Goal: Transaction & Acquisition: Purchase product/service

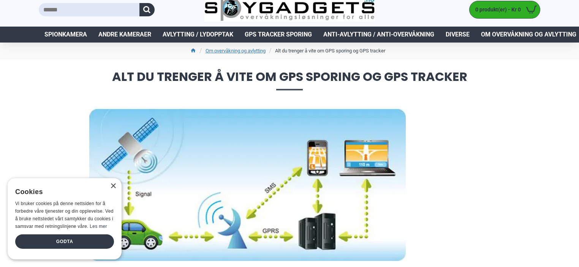
scroll to position [21, 0]
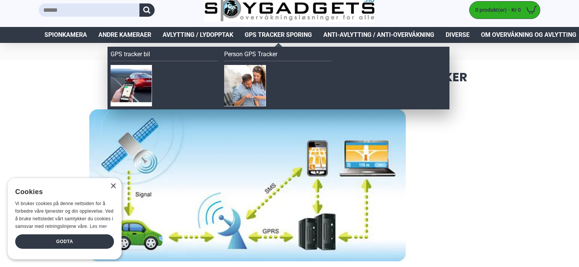
click at [289, 33] on span "GPS Tracker Sporing" at bounding box center [278, 34] width 67 height 9
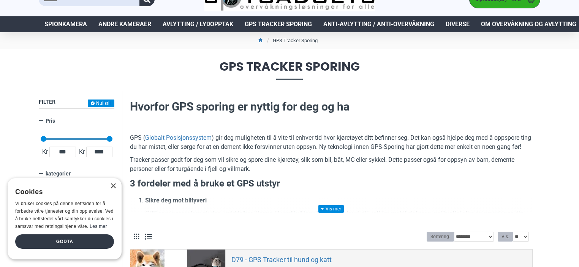
scroll to position [36, 0]
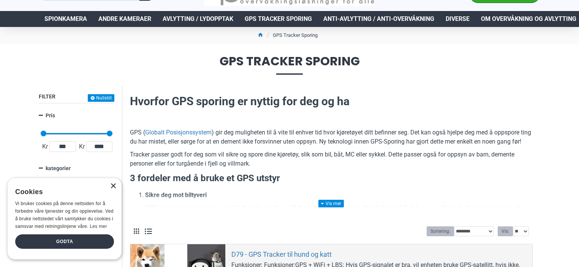
click at [111, 187] on div "×" at bounding box center [113, 187] width 6 height 6
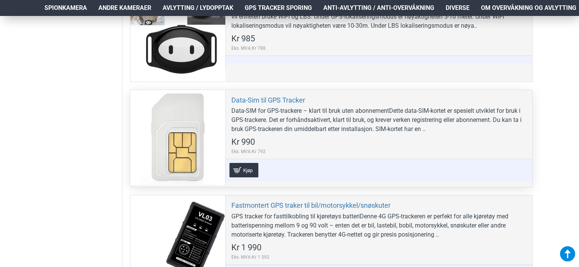
scroll to position [293, 0]
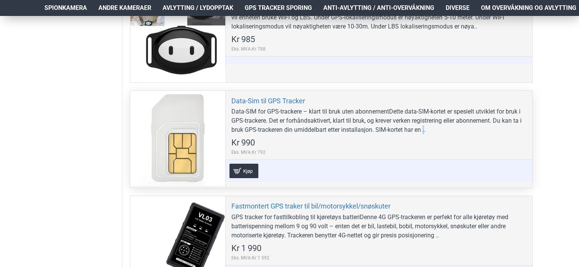
click at [426, 130] on div "Data-SIM for GPS-trackere – klart til bruk uten abonnementDette data-SIM-kortet…" at bounding box center [378, 120] width 295 height 27
click at [401, 134] on div "Data-SIM for GPS-trackere – klart til bruk uten abonnementDette data-SIM-kortet…" at bounding box center [378, 120] width 295 height 27
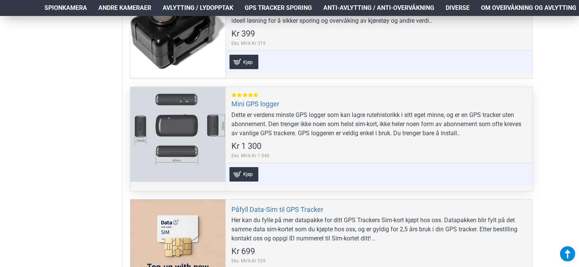
scroll to position [936, 0]
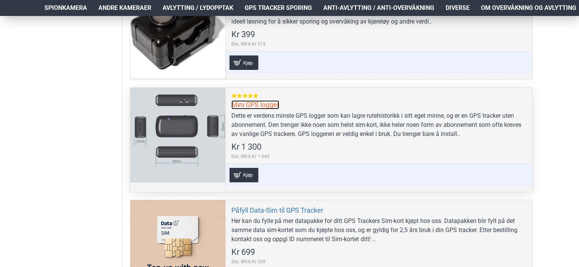
click at [252, 104] on link "Mini GPS logger" at bounding box center [255, 104] width 48 height 9
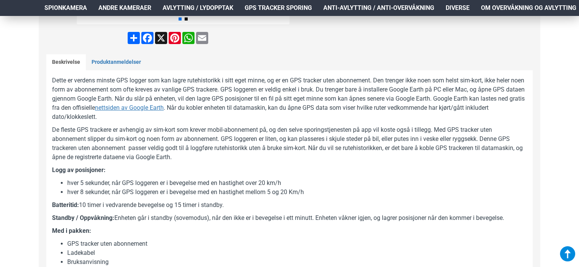
scroll to position [318, 0]
click at [269, 179] on li "hver 5 sekunder, når GPS loggeren er i bevegelse med en hastighet over 20 km/h" at bounding box center [297, 183] width 460 height 9
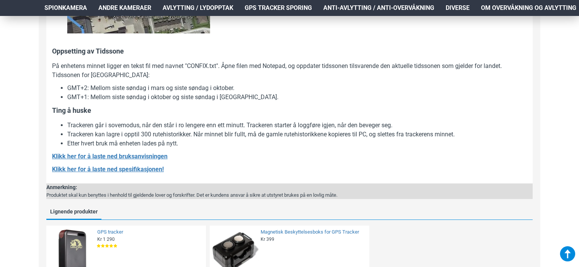
scroll to position [1310, 0]
